Goal: Task Accomplishment & Management: Use online tool/utility

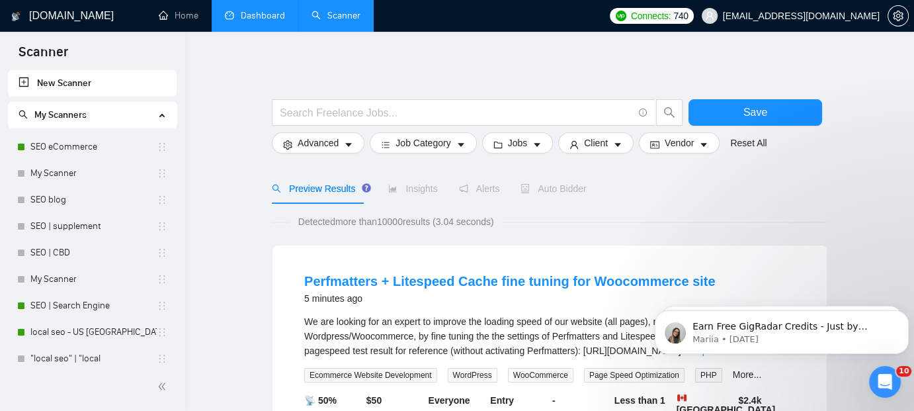
click at [247, 10] on link "Dashboard" at bounding box center [255, 15] width 60 height 11
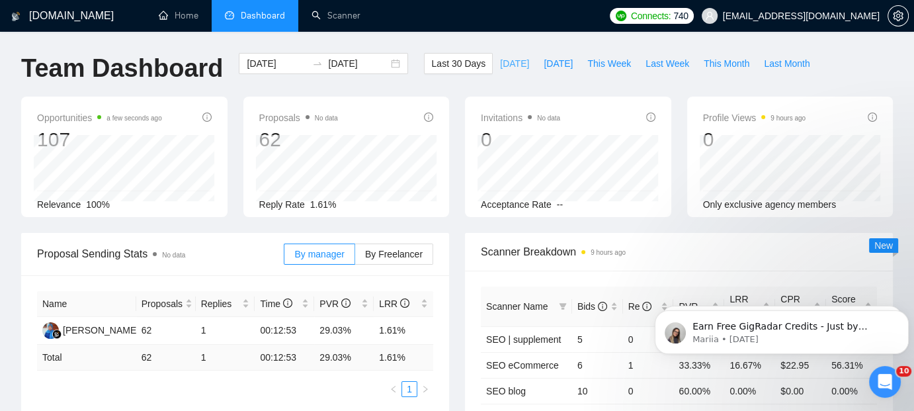
click at [500, 61] on span "[DATE]" at bounding box center [514, 63] width 29 height 15
type input "[DATE]"
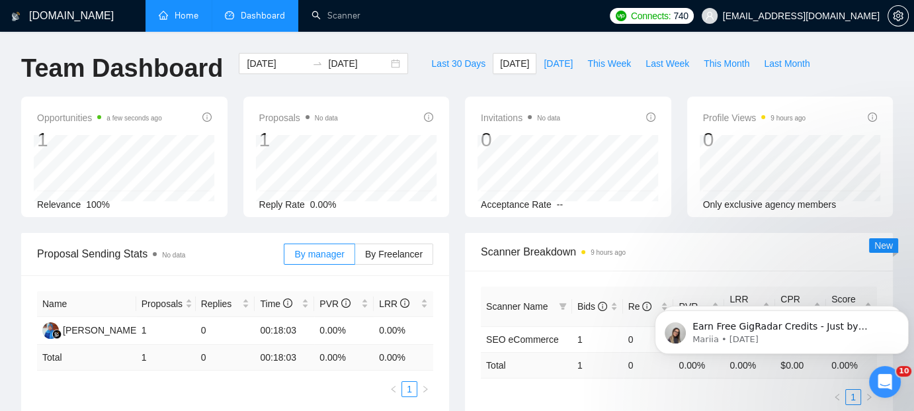
click at [184, 17] on link "Home" at bounding box center [179, 15] width 40 height 11
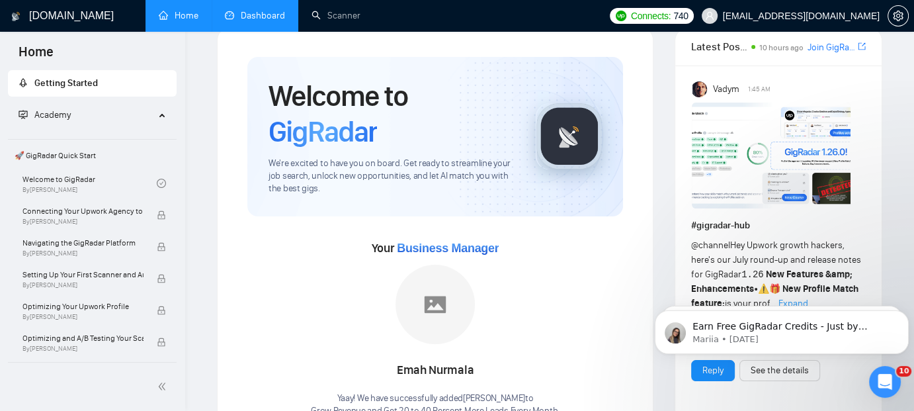
click at [398, 226] on div "Your Business Manager [PERSON_NAME]! We have successfully added Emah Nurmala to…" at bounding box center [435, 316] width 376 height 201
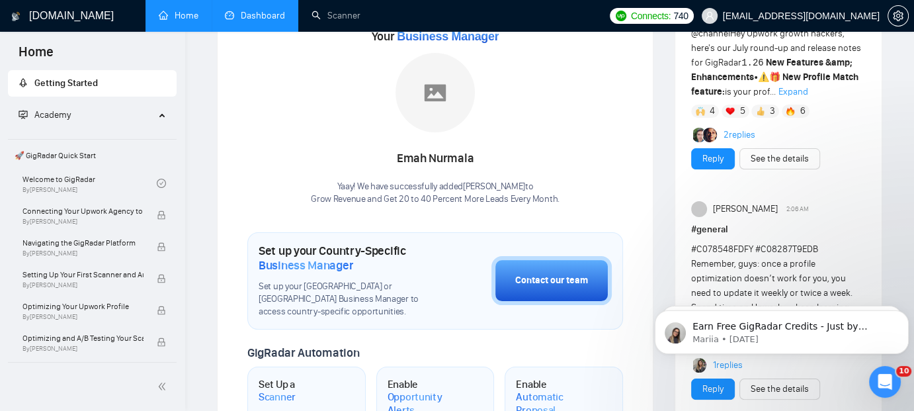
scroll to position [265, 0]
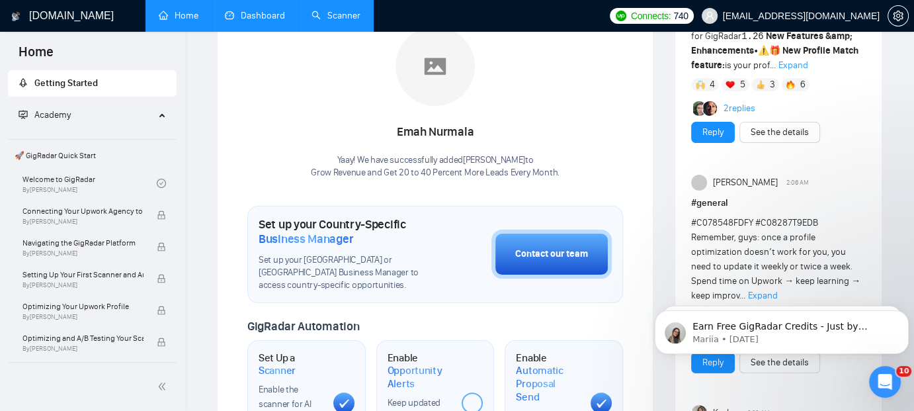
click at [340, 15] on link "Scanner" at bounding box center [336, 15] width 49 height 11
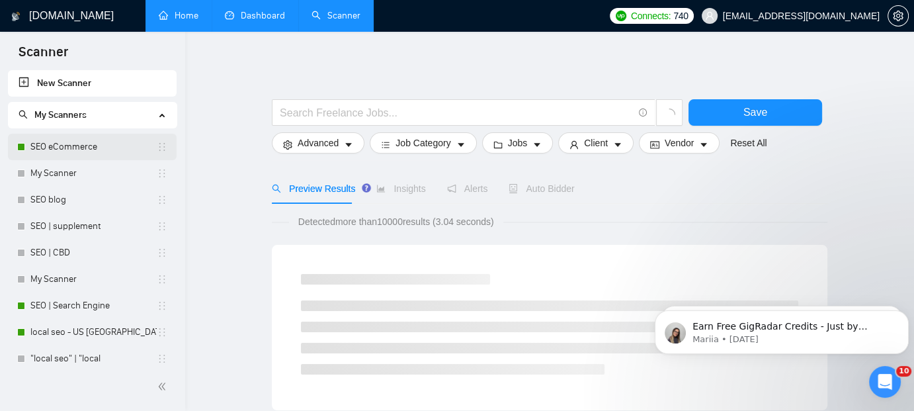
click at [65, 142] on link "SEO eCommerce" at bounding box center [93, 147] width 126 height 26
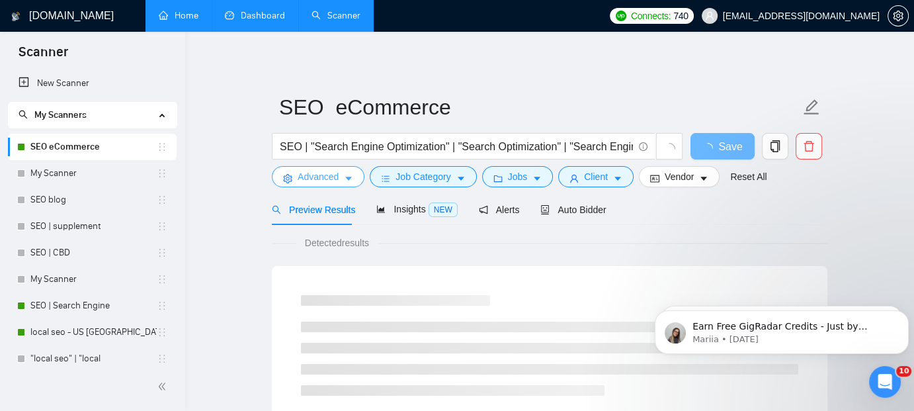
click at [323, 175] on span "Advanced" at bounding box center [318, 176] width 41 height 15
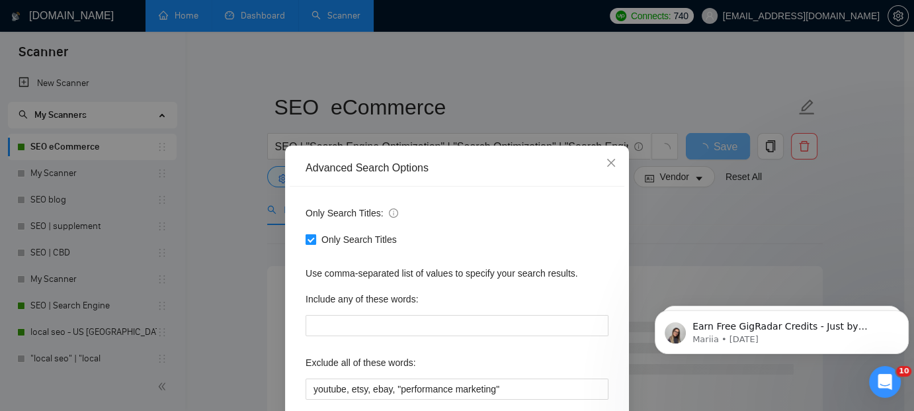
click at [310, 235] on span at bounding box center [311, 239] width 11 height 11
click at [310, 235] on input "Only Search Titles" at bounding box center [310, 238] width 9 height 9
checkbox input "false"
click at [593, 277] on div "Use comma-separated list of values to specify your search results." at bounding box center [457, 273] width 303 height 15
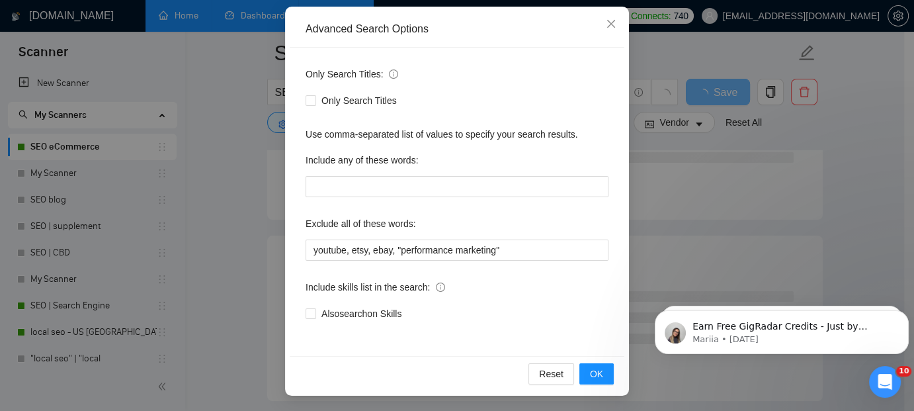
scroll to position [238, 0]
click at [592, 370] on span "OK" at bounding box center [596, 373] width 13 height 15
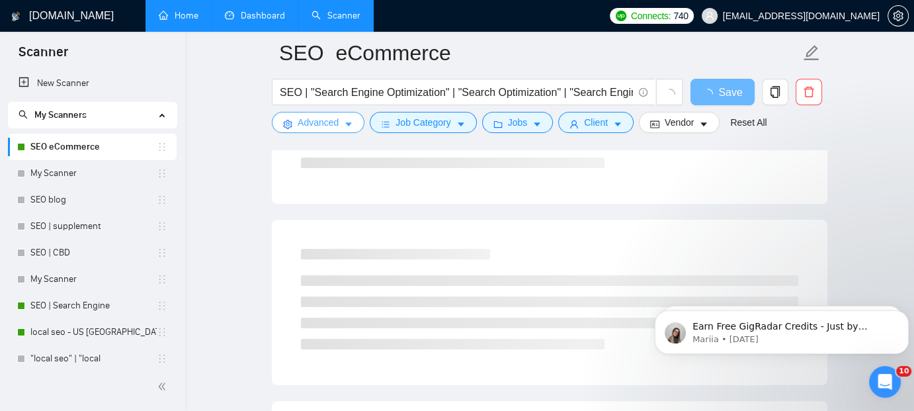
scroll to position [72, 0]
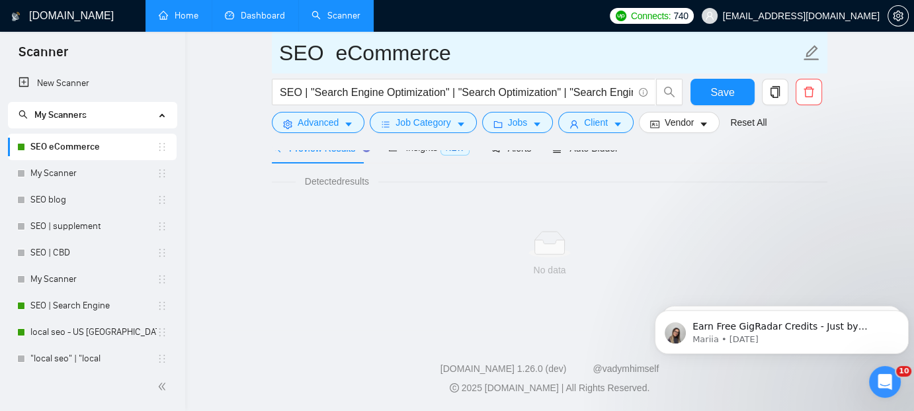
drag, startPoint x: 54, startPoint y: 309, endPoint x: 511, endPoint y: 56, distance: 522.6
click at [54, 309] on link "SEO | Search Engine" at bounding box center [93, 305] width 126 height 26
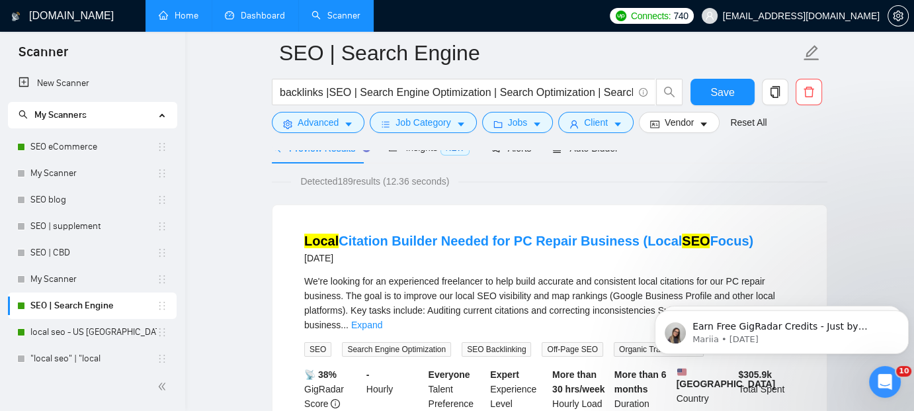
click at [344, 121] on icon "caret-down" at bounding box center [348, 124] width 9 height 9
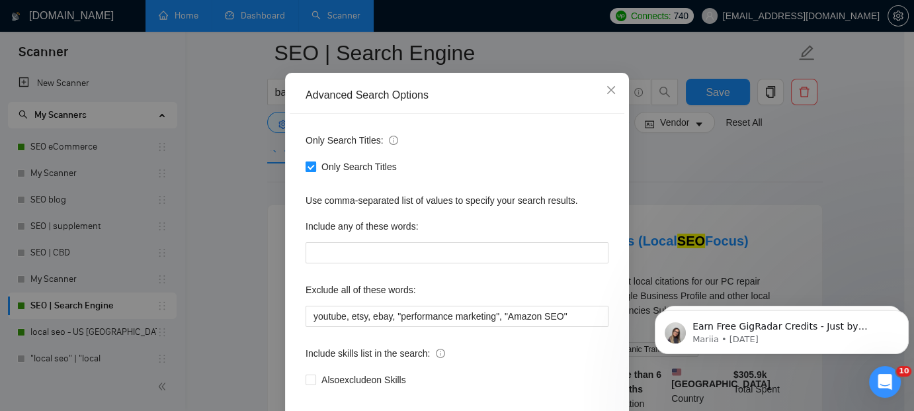
click at [308, 171] on input "Only Search Titles" at bounding box center [310, 165] width 9 height 9
checkbox input "false"
click at [576, 261] on div "Only Search Titles: Only Search Titles Use comma-separated list of values to sp…" at bounding box center [457, 268] width 335 height 308
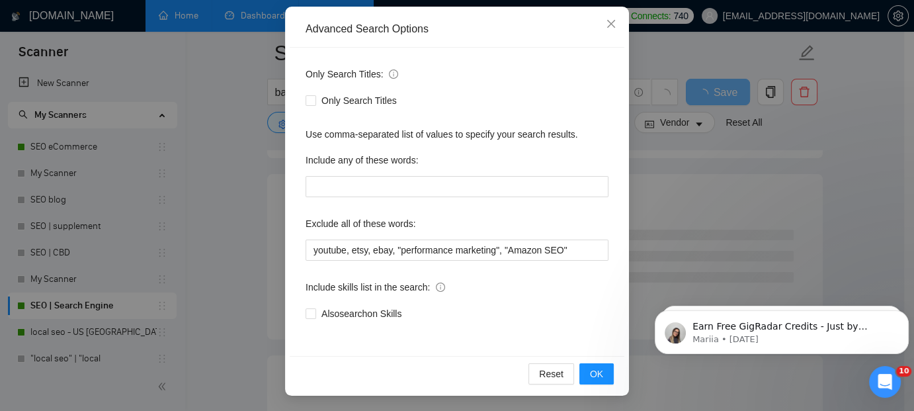
scroll to position [310, 0]
click at [602, 372] on button "OK" at bounding box center [597, 373] width 34 height 21
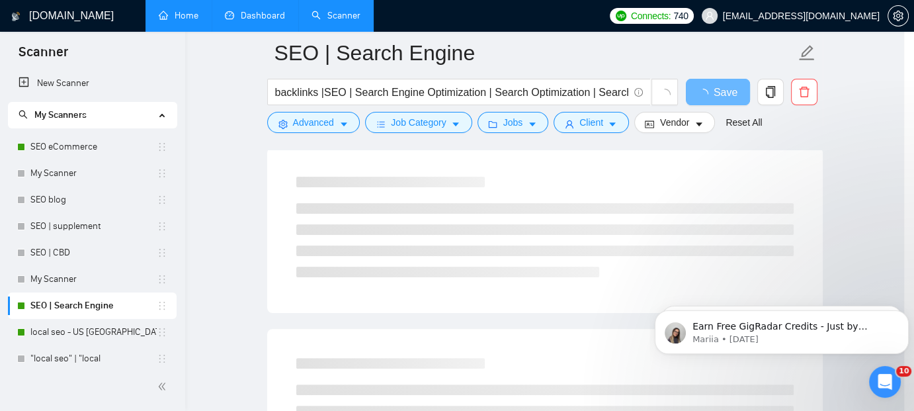
scroll to position [73, 0]
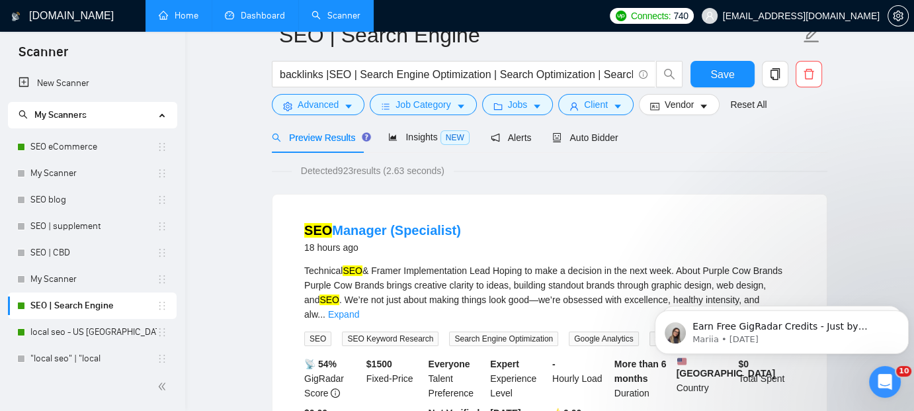
scroll to position [0, 0]
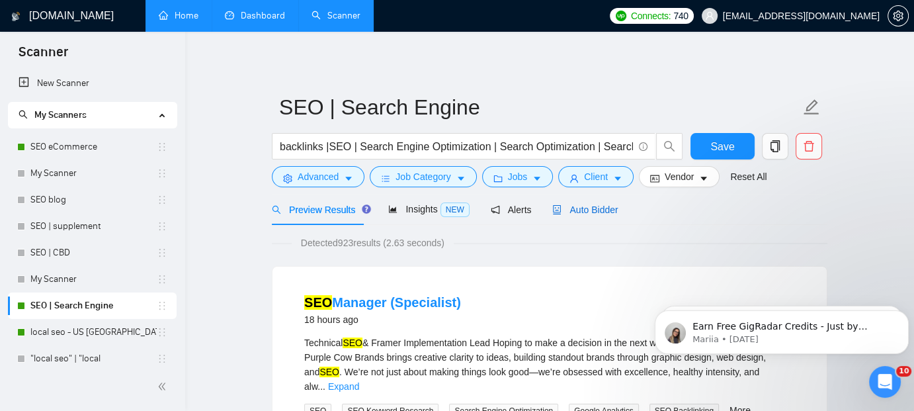
click at [590, 206] on span "Auto Bidder" at bounding box center [584, 209] width 65 height 11
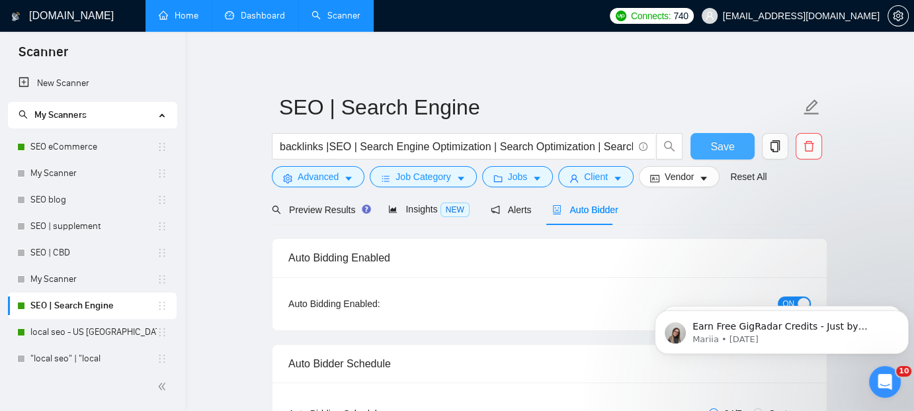
click at [718, 138] on span "Save" at bounding box center [722, 146] width 24 height 17
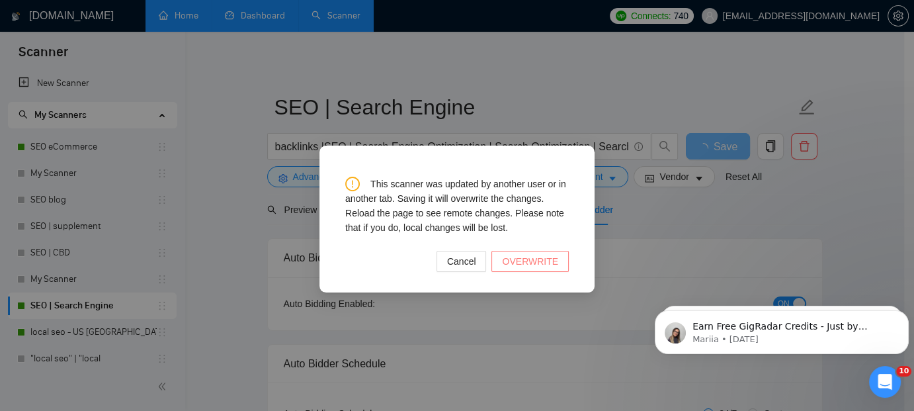
click at [531, 259] on span "OVERWRITE" at bounding box center [530, 261] width 56 height 15
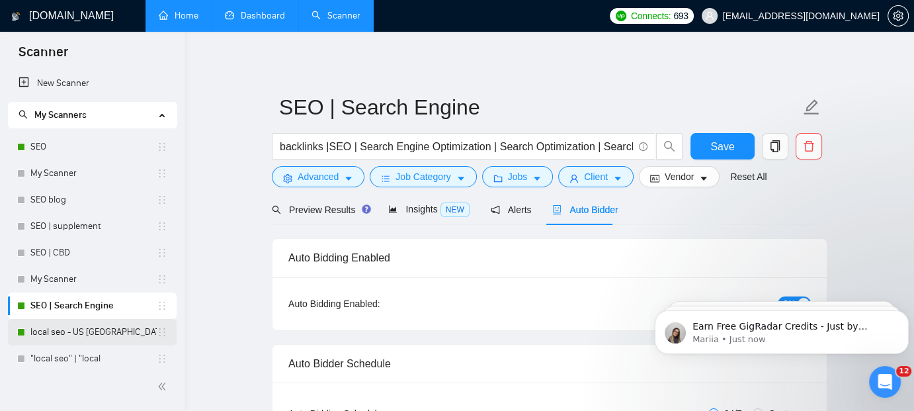
click at [69, 326] on link "local seo - US [GEOGRAPHIC_DATA]" at bounding box center [93, 332] width 126 height 26
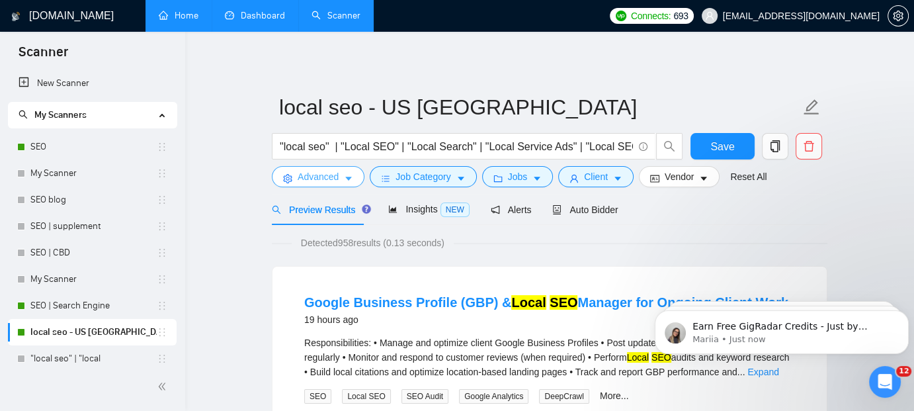
click at [344, 180] on icon "caret-down" at bounding box center [348, 178] width 9 height 9
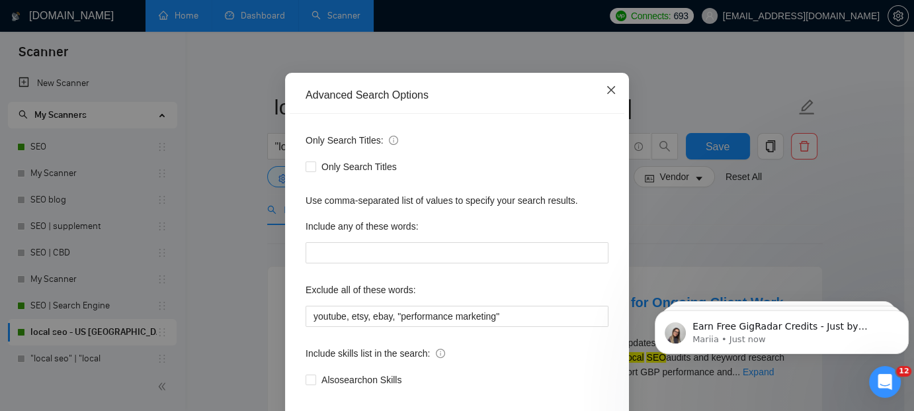
click at [610, 95] on icon "close" at bounding box center [611, 90] width 11 height 11
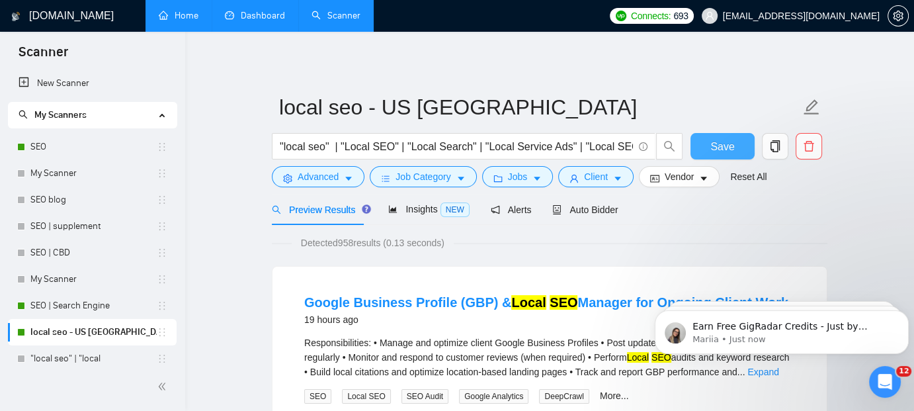
click at [729, 143] on span "Save" at bounding box center [722, 146] width 24 height 17
click at [577, 208] on span "Auto Bidder" at bounding box center [584, 209] width 65 height 11
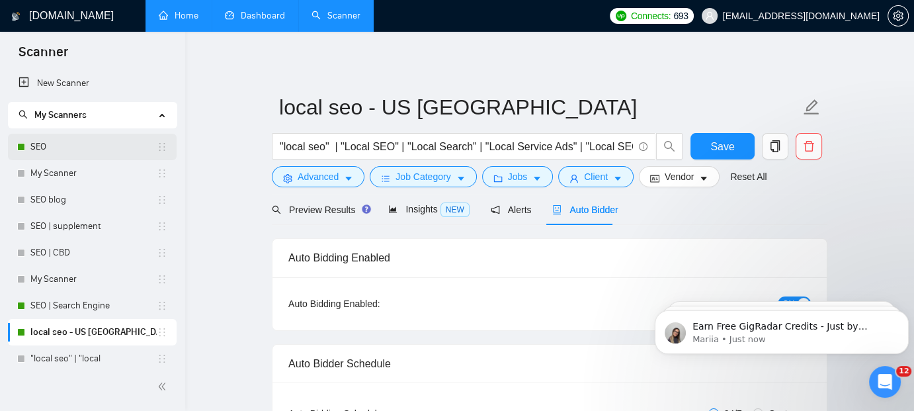
click at [39, 146] on link "SEO" at bounding box center [93, 147] width 126 height 26
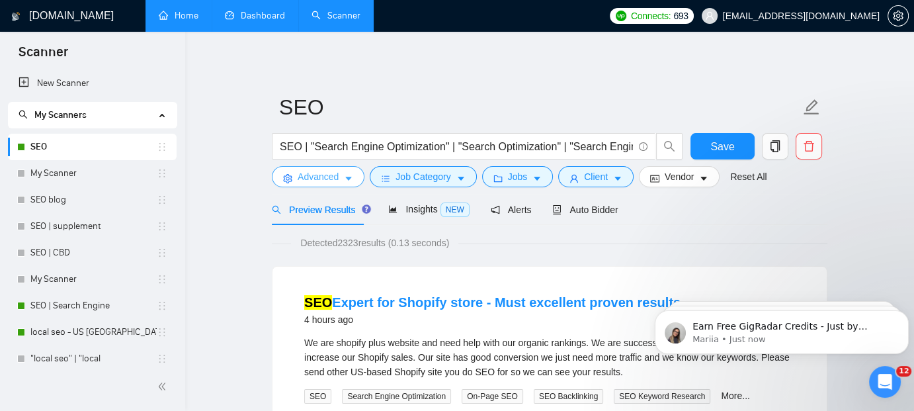
click at [345, 181] on icon "caret-down" at bounding box center [348, 178] width 9 height 9
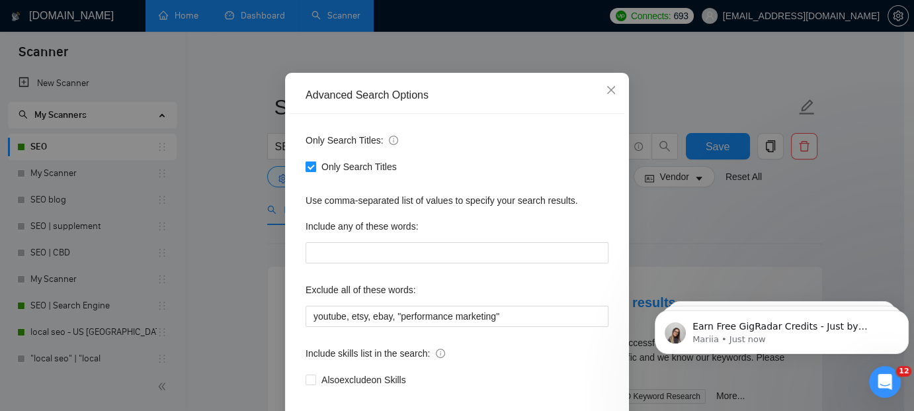
click at [308, 171] on input "Only Search Titles" at bounding box center [310, 165] width 9 height 9
checkbox input "false"
click at [584, 285] on div "Only Search Titles: Only Search Titles Use comma-separated list of values to sp…" at bounding box center [457, 268] width 335 height 308
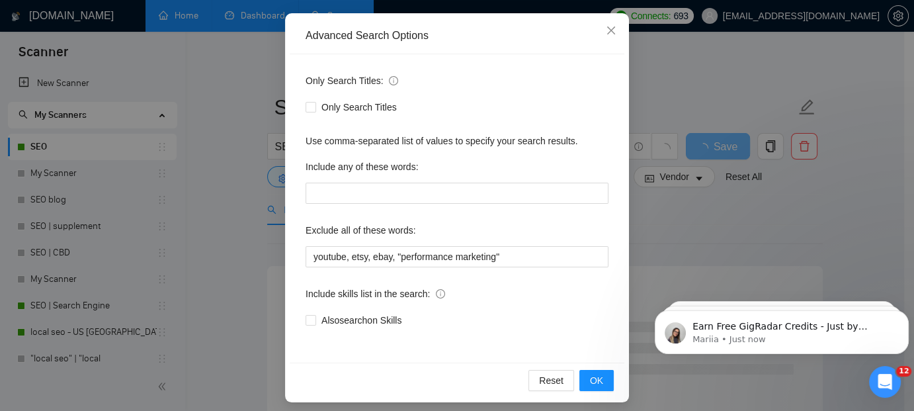
scroll to position [139, 0]
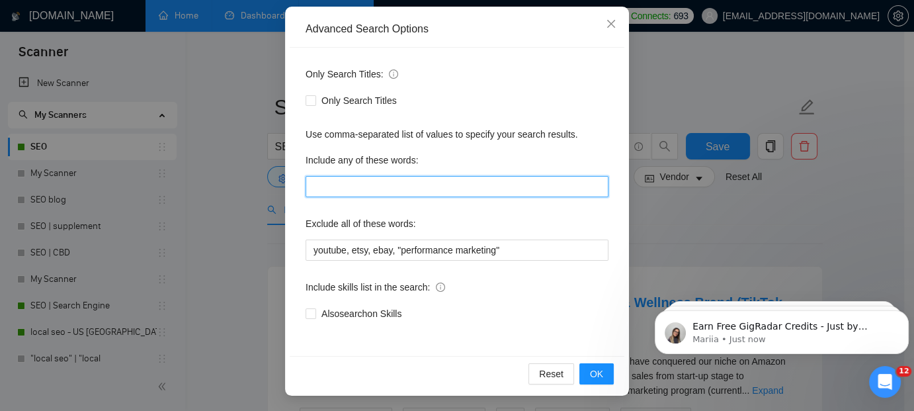
click at [457, 188] on input "text" at bounding box center [457, 186] width 303 height 21
type input "seo, search engine optimization"
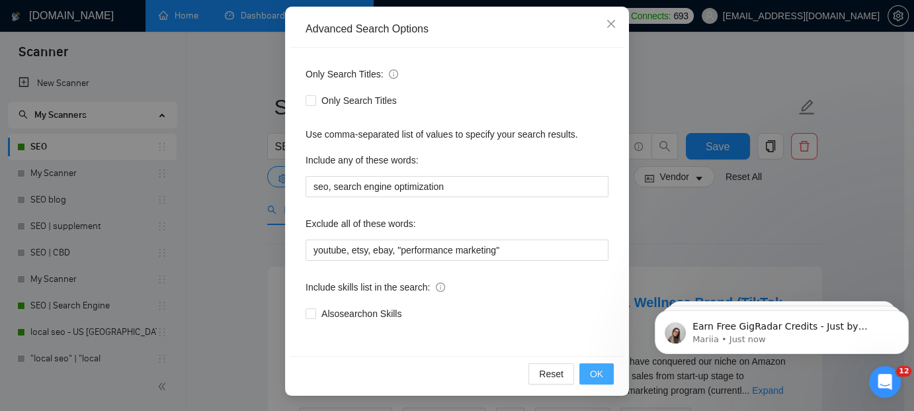
click at [592, 370] on span "OK" at bounding box center [596, 373] width 13 height 15
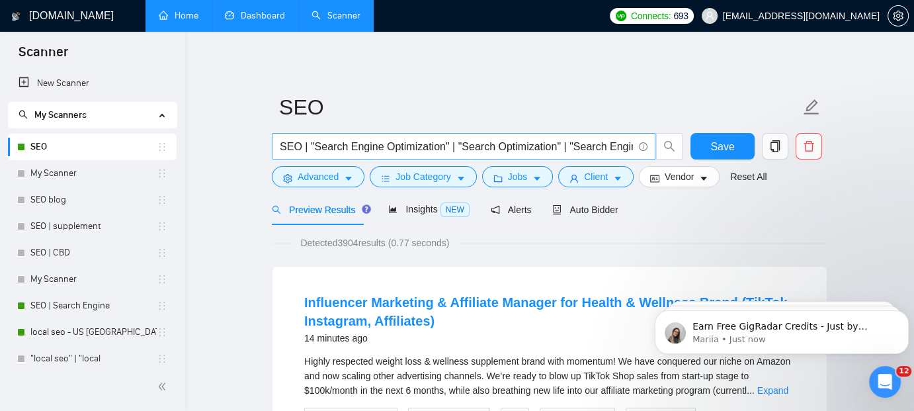
click at [596, 144] on input "SEO | "Search Engine Optimization" | "Search Optimization" | "Search Engine Mar…" at bounding box center [456, 146] width 353 height 17
click at [591, 209] on span "Auto Bidder" at bounding box center [584, 209] width 65 height 11
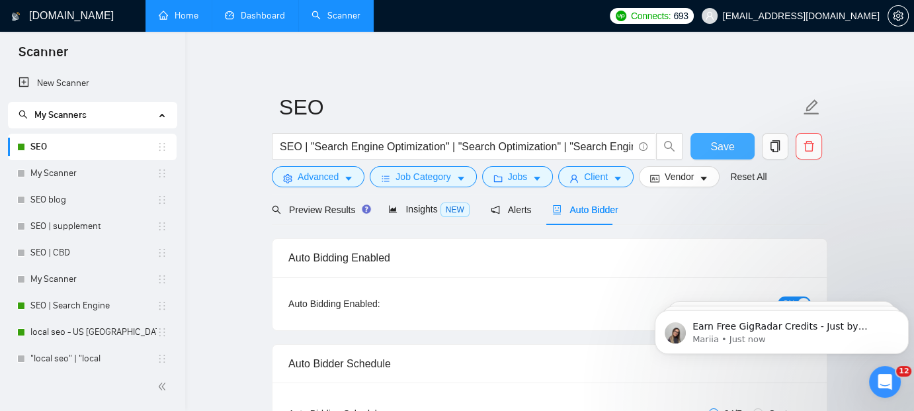
click at [727, 143] on span "Save" at bounding box center [722, 146] width 24 height 17
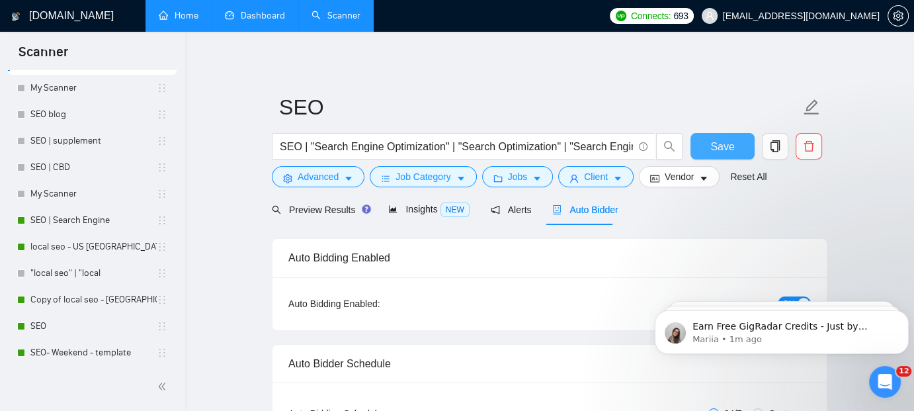
scroll to position [88, 0]
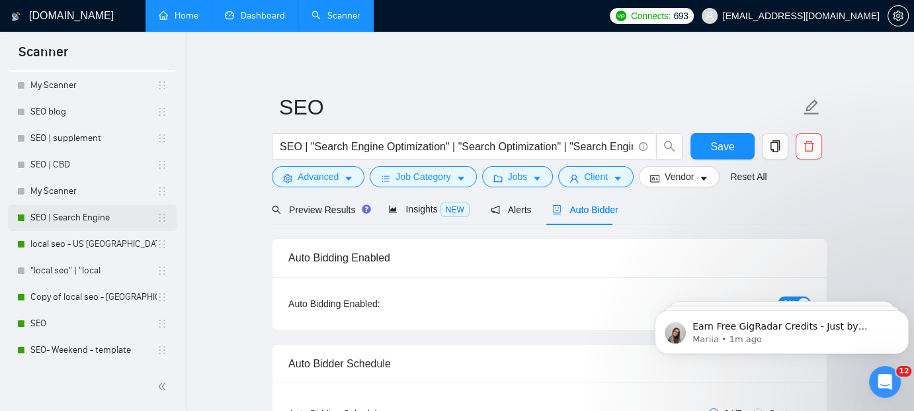
click at [49, 216] on link "SEO | Search Engine" at bounding box center [93, 217] width 126 height 26
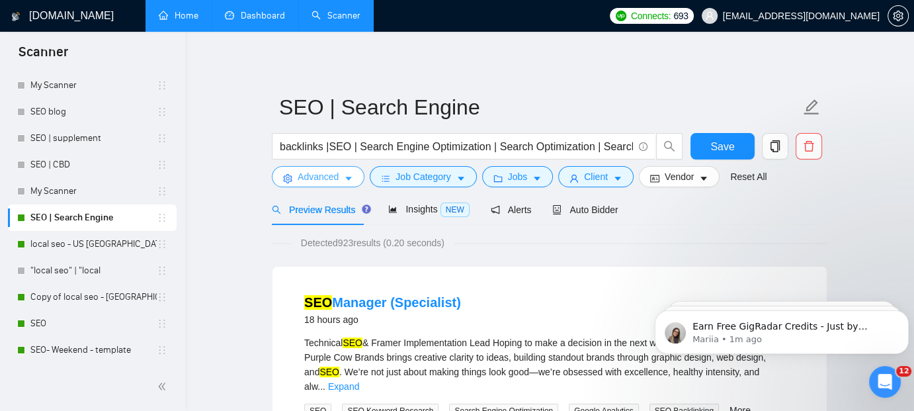
click at [355, 172] on button "Advanced" at bounding box center [318, 176] width 93 height 21
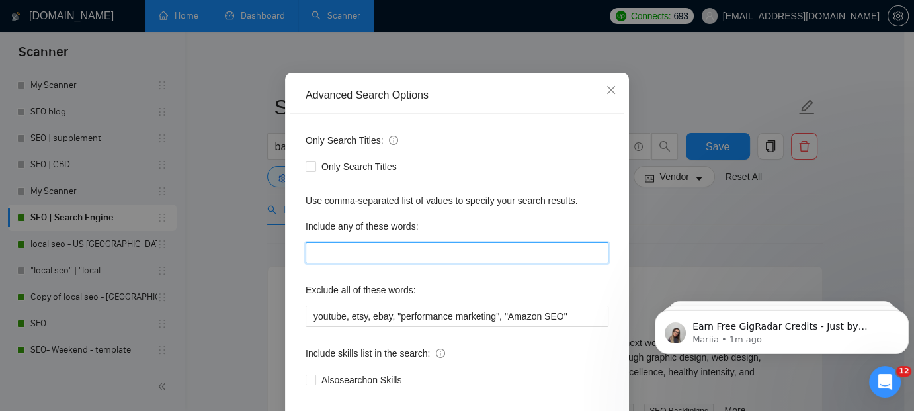
click at [345, 263] on input "text" at bounding box center [457, 252] width 303 height 21
type input "seo, search engine optimization"
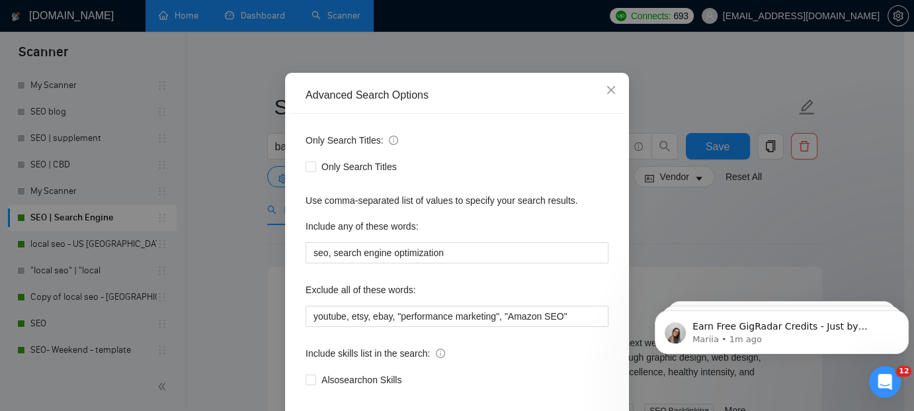
click at [615, 368] on div "Only Search Titles: Only Search Titles Use comma-separated list of values to sp…" at bounding box center [457, 268] width 335 height 308
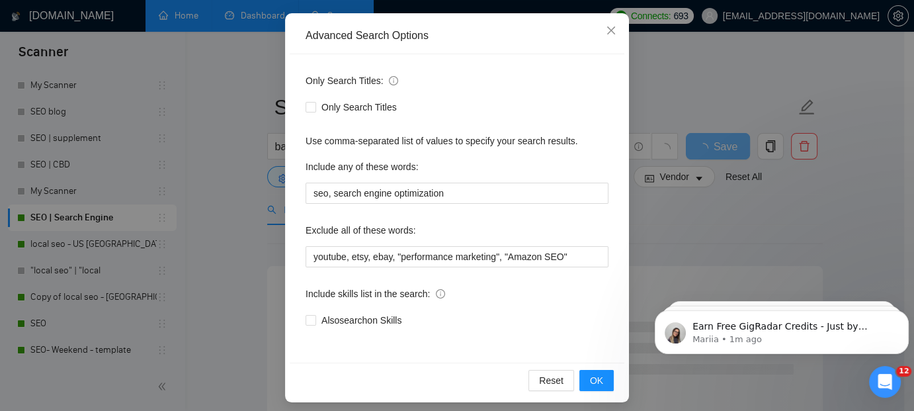
scroll to position [132, 0]
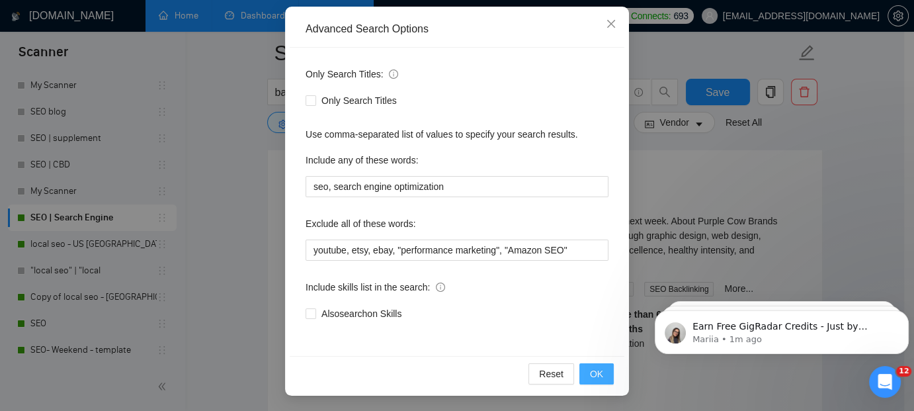
click at [590, 371] on span "OK" at bounding box center [596, 373] width 13 height 15
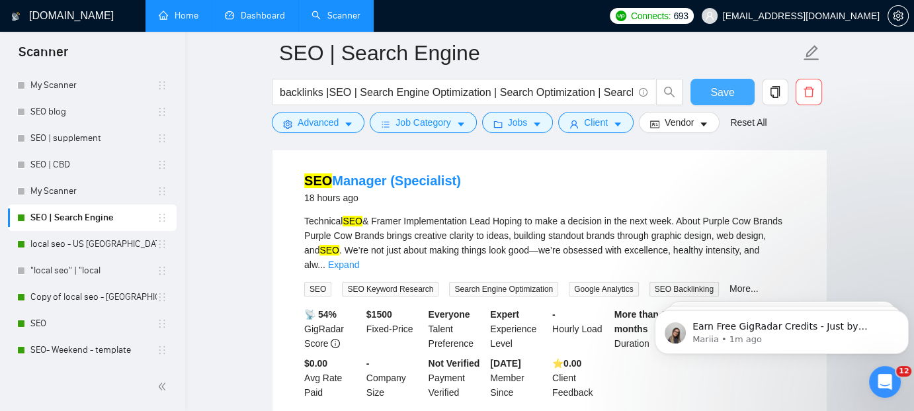
click at [728, 89] on span "Save" at bounding box center [722, 92] width 24 height 17
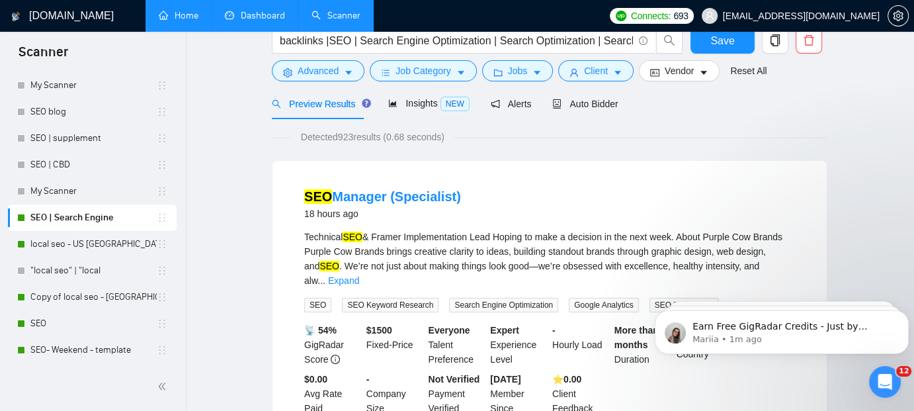
scroll to position [0, 0]
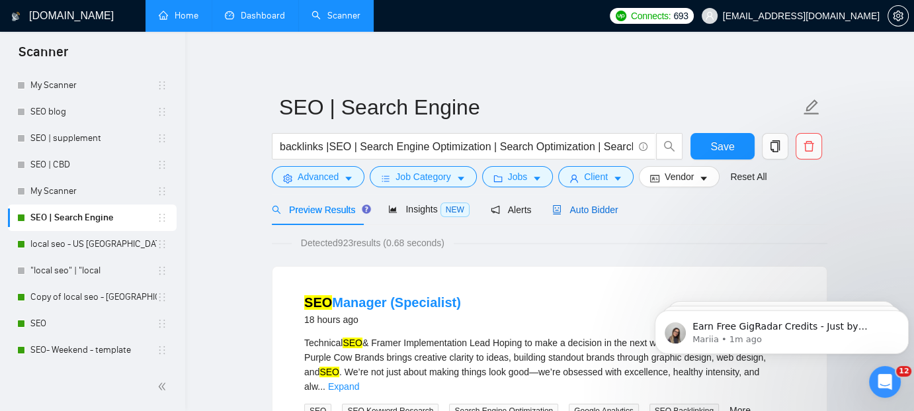
click at [587, 208] on span "Auto Bidder" at bounding box center [584, 209] width 65 height 11
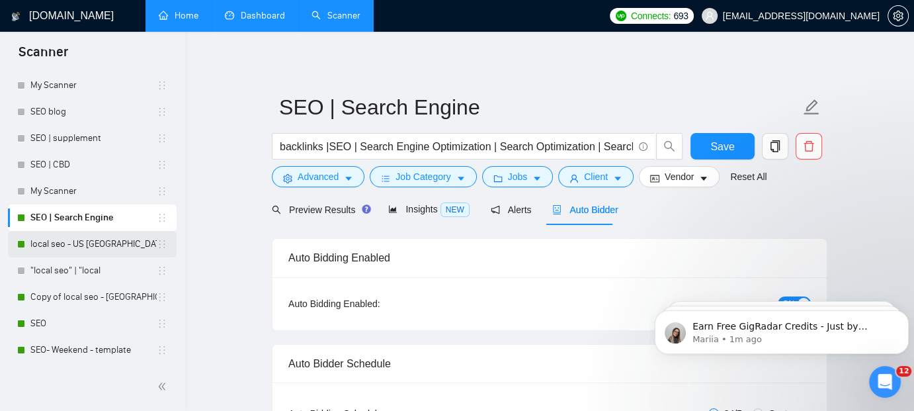
click at [57, 236] on link "local seo - US [GEOGRAPHIC_DATA]" at bounding box center [93, 244] width 126 height 26
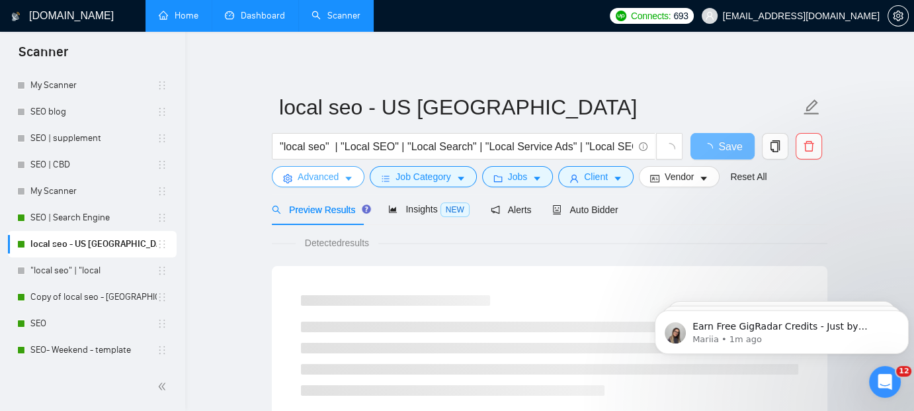
click at [351, 177] on icon "caret-down" at bounding box center [348, 178] width 9 height 9
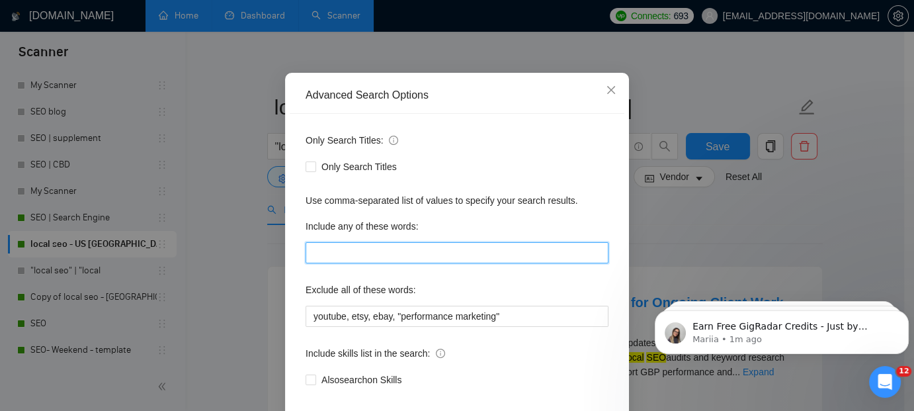
click at [347, 263] on input "text" at bounding box center [457, 252] width 303 height 21
type input "seo, search engine optimization"
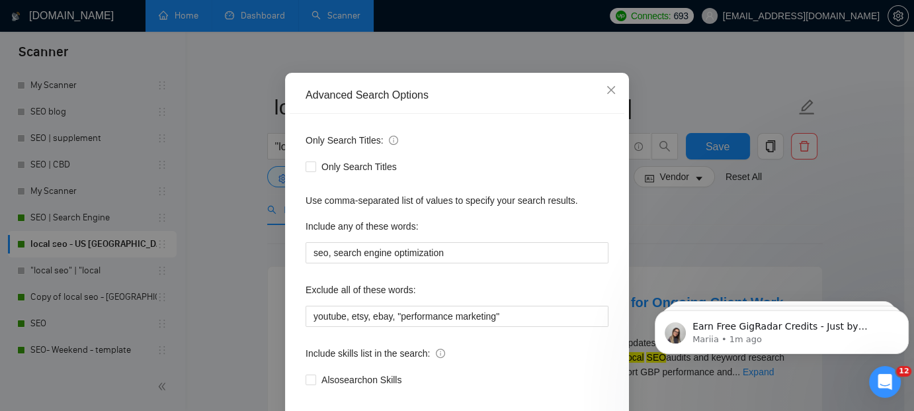
click at [603, 306] on div "Exclude all of these words:" at bounding box center [457, 292] width 303 height 26
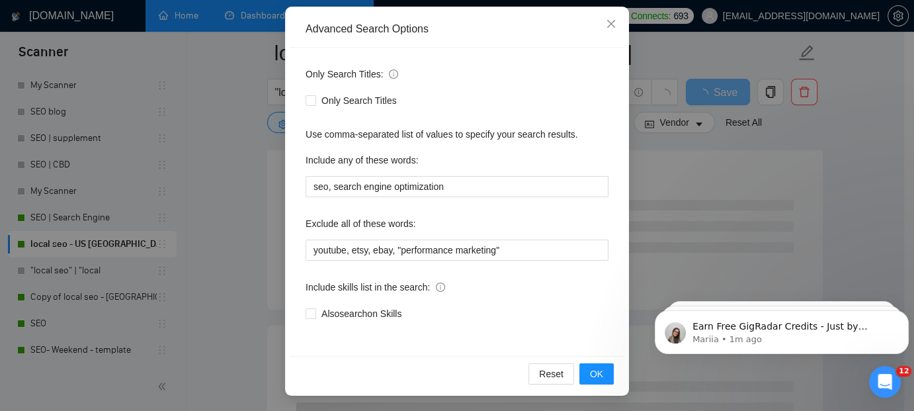
scroll to position [212, 0]
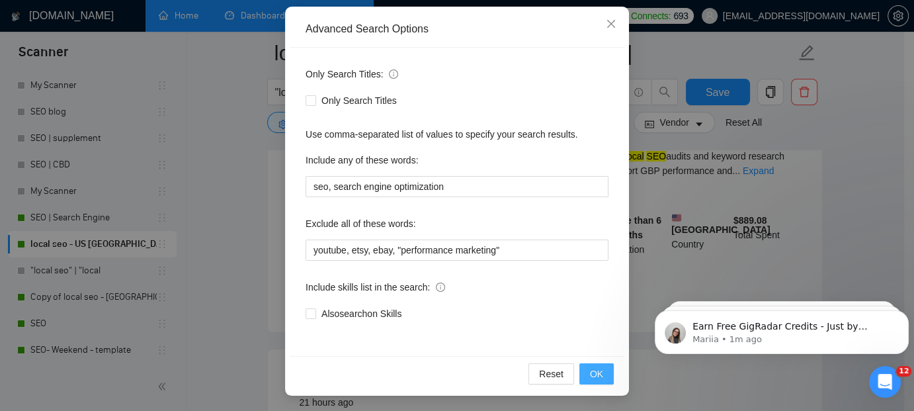
click at [590, 376] on span "OK" at bounding box center [596, 373] width 13 height 15
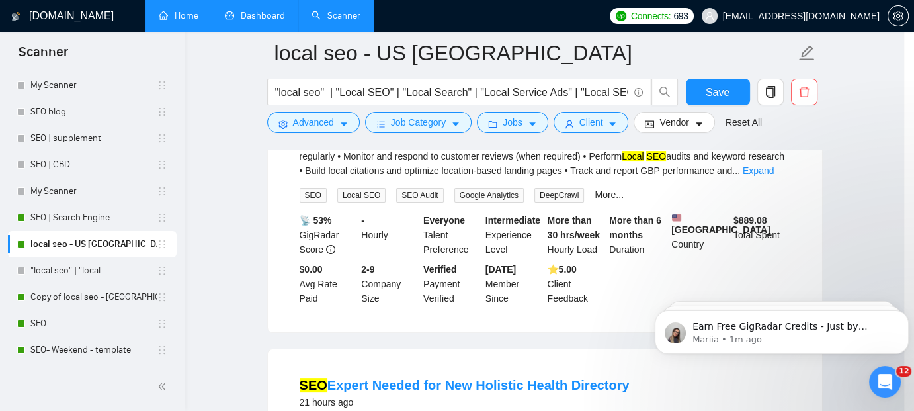
scroll to position [73, 0]
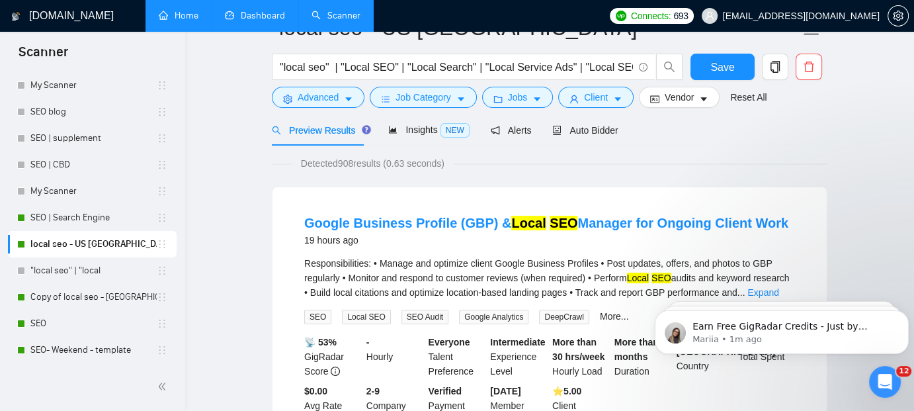
scroll to position [0, 0]
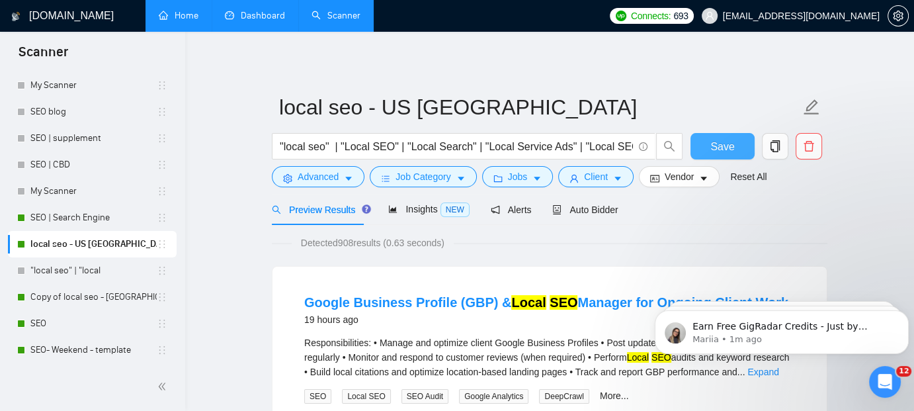
click at [722, 146] on span "Save" at bounding box center [722, 146] width 24 height 17
click at [40, 317] on link "SEO" at bounding box center [93, 323] width 126 height 26
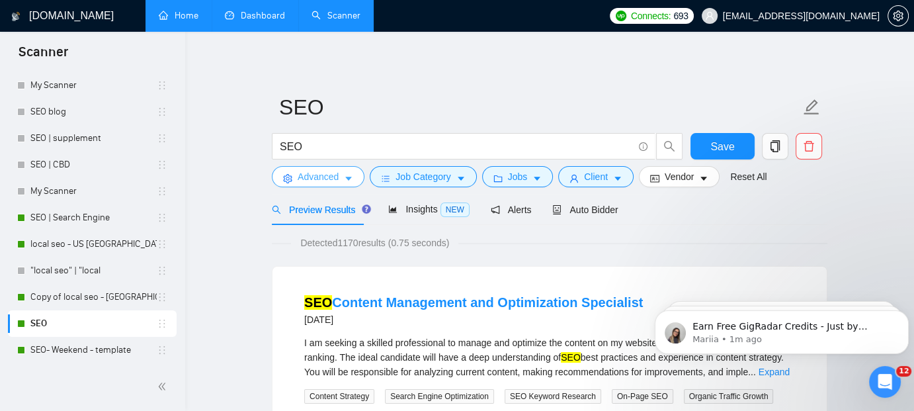
click at [350, 180] on icon "caret-down" at bounding box center [348, 178] width 9 height 9
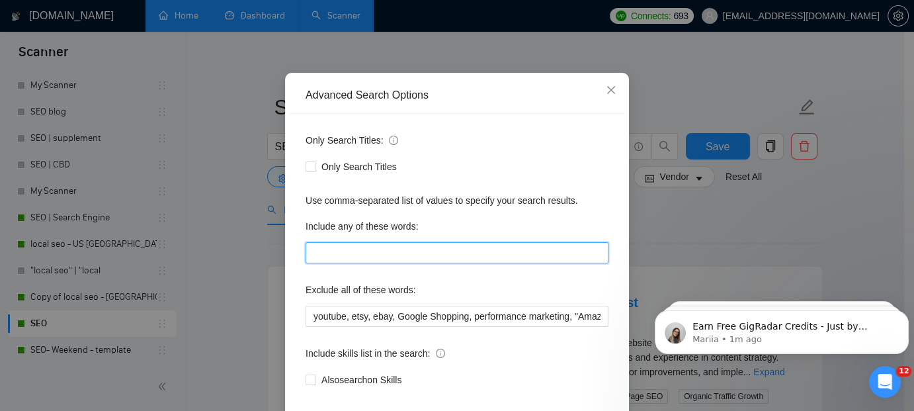
click at [340, 263] on input "text" at bounding box center [457, 252] width 303 height 21
type input "seo, search engine optimization"
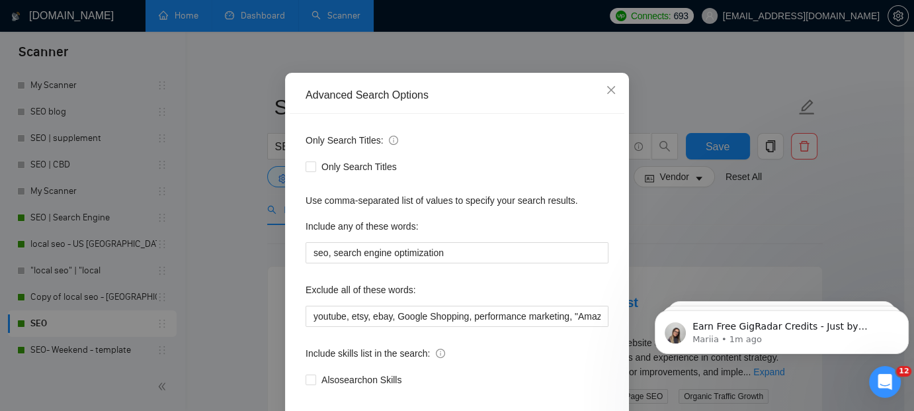
click at [610, 363] on div "Only Search Titles: Only Search Titles Use comma-separated list of values to sp…" at bounding box center [457, 268] width 335 height 308
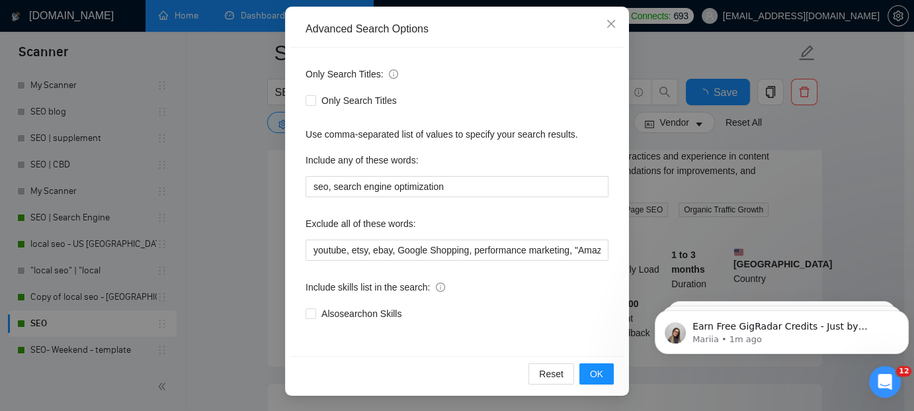
scroll to position [238, 0]
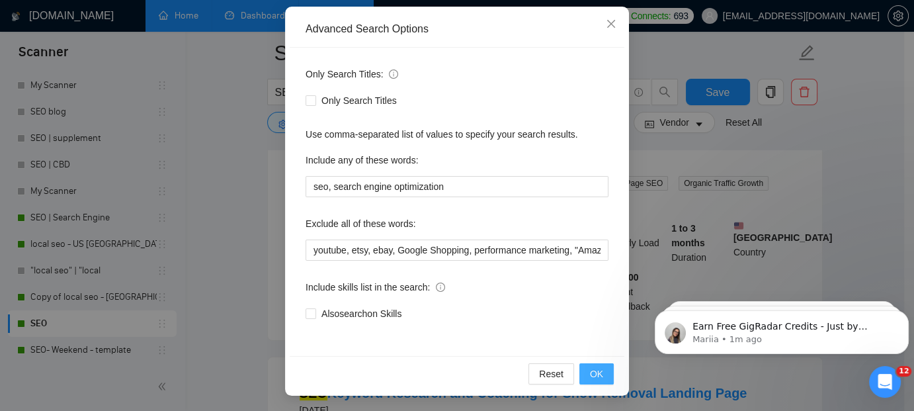
click at [583, 370] on button "OK" at bounding box center [597, 373] width 34 height 21
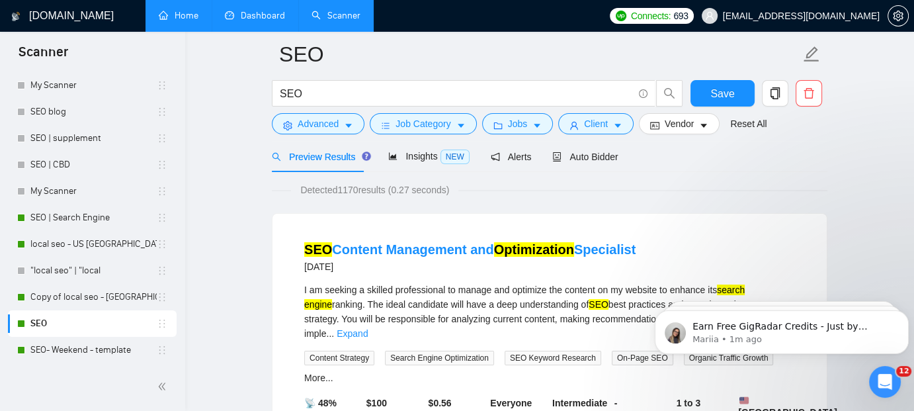
scroll to position [26, 0]
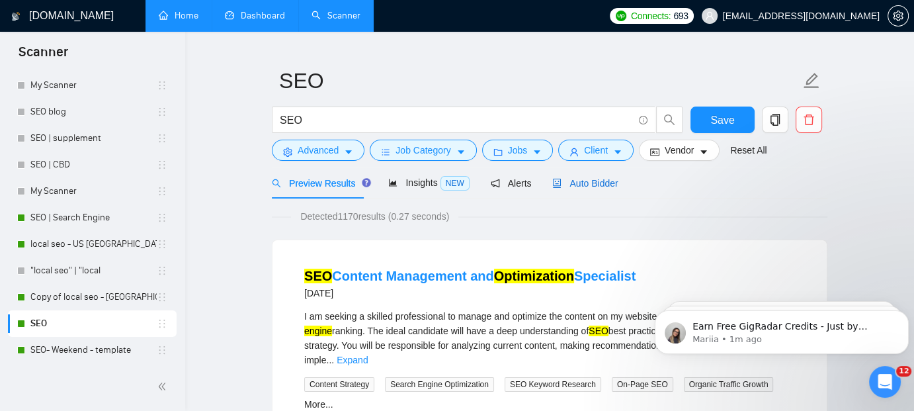
click at [601, 178] on span "Auto Bidder" at bounding box center [584, 183] width 65 height 11
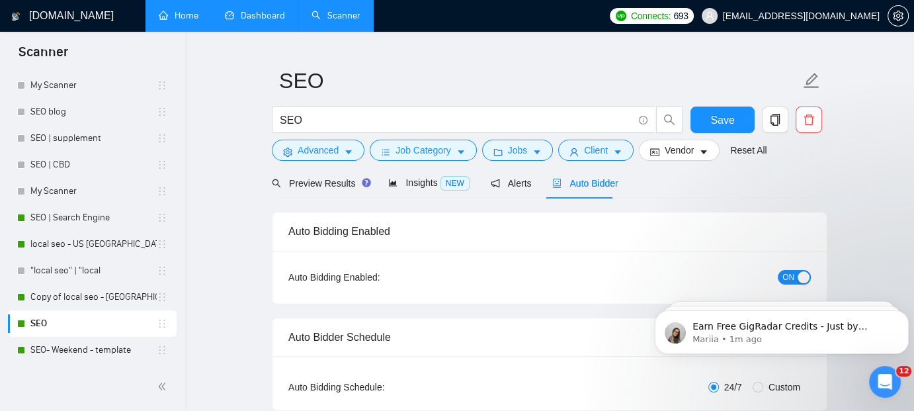
radio input "false"
radio input "true"
click at [728, 113] on span "Save" at bounding box center [722, 120] width 24 height 17
